Goal: Transaction & Acquisition: Purchase product/service

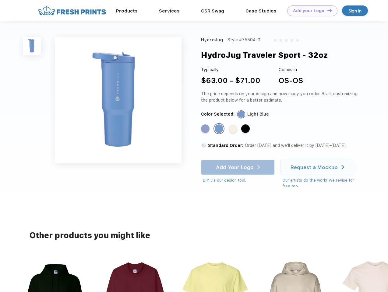
click at [310, 11] on link "Add your Logo Design Tool" at bounding box center [312, 10] width 50 height 11
click at [0, 0] on div "Design Tool" at bounding box center [0, 0] width 0 height 0
click at [327, 10] on link "Add your Logo Design Tool" at bounding box center [312, 10] width 50 height 11
click at [32, 46] on img at bounding box center [32, 46] width 18 height 18
click at [206, 129] on div "Standard Color" at bounding box center [205, 128] width 9 height 9
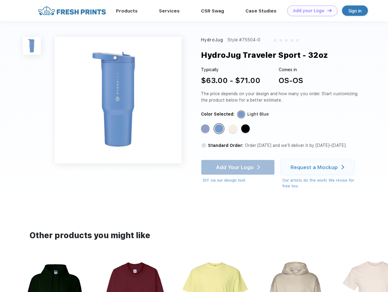
click at [219, 129] on div "Standard Color" at bounding box center [219, 128] width 9 height 9
click at [233, 129] on div "Standard Color" at bounding box center [233, 128] width 9 height 9
click at [246, 129] on div "Standard Color" at bounding box center [245, 128] width 9 height 9
click at [238, 167] on div "Add Your Logo DIY via our design tool. Ah shoot! This product isn't up in our d…" at bounding box center [238, 172] width 74 height 24
click at [318, 167] on div "Request a Mockup" at bounding box center [313, 167] width 47 height 6
